Goal: Information Seeking & Learning: Learn about a topic

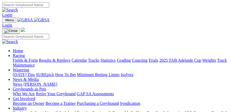
click at [4, 21] on img "Toggle navigation" at bounding box center [4, 21] width 0 height 0
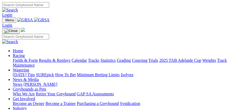
click at [38, 63] on link "Fields & Form" at bounding box center [25, 60] width 25 height 5
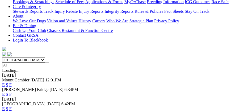
scroll to position [122, 0]
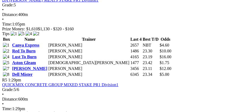
scroll to position [547, 0]
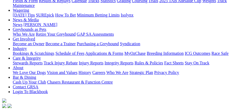
scroll to position [76, 0]
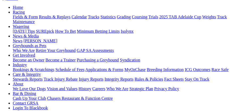
scroll to position [46, 0]
